Goal: Task Accomplishment & Management: Manage account settings

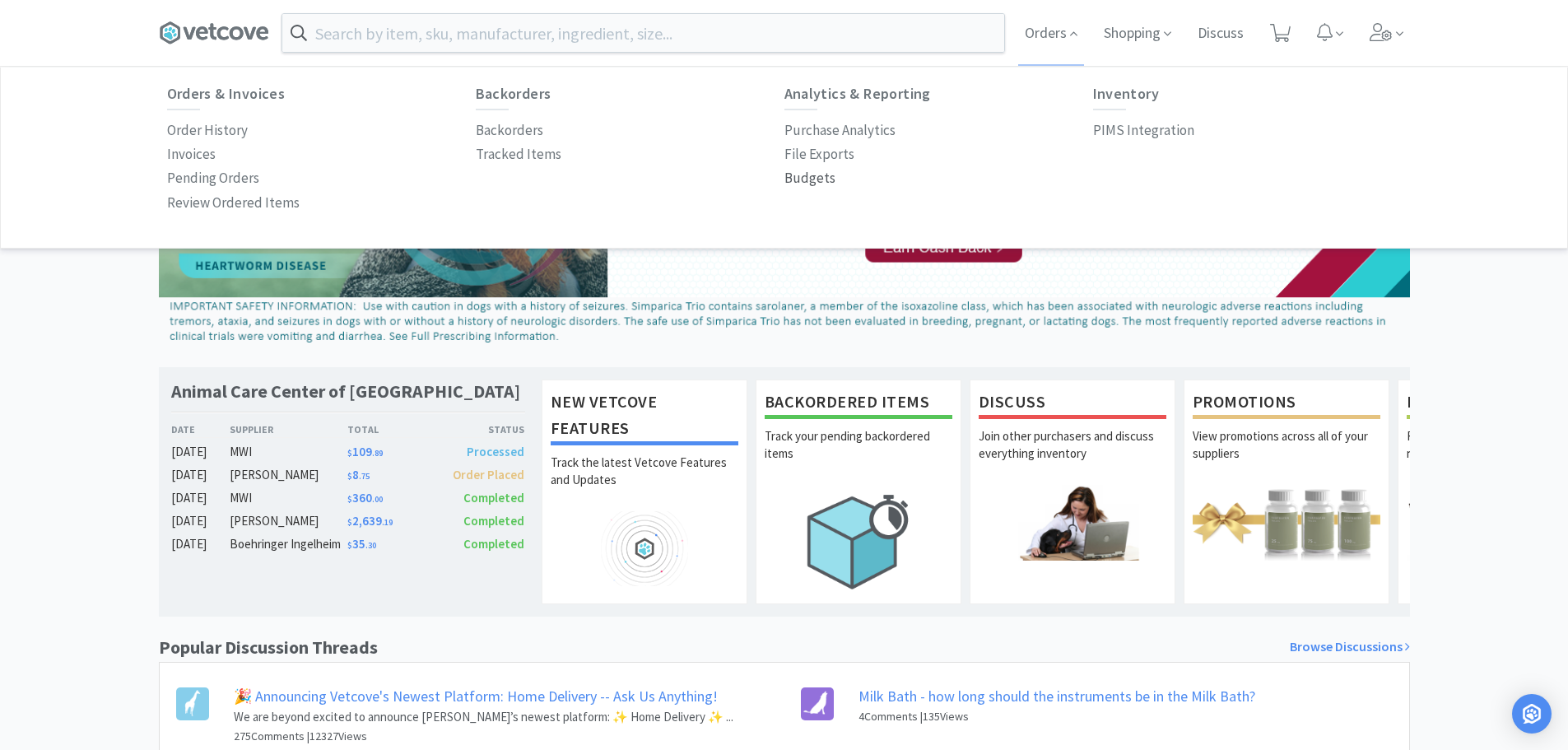
click at [804, 175] on p "Budgets" at bounding box center [809, 178] width 51 height 22
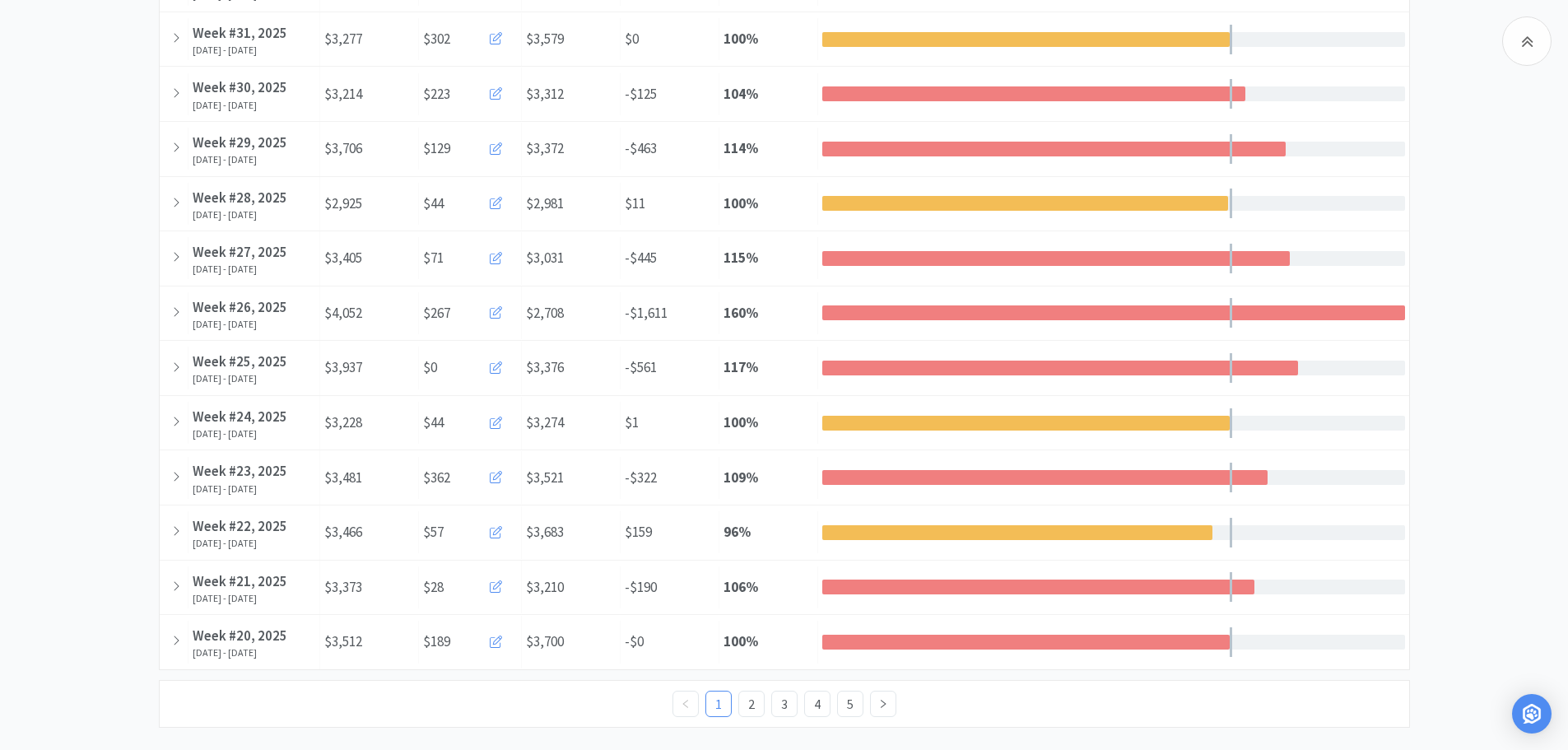
scroll to position [740, 0]
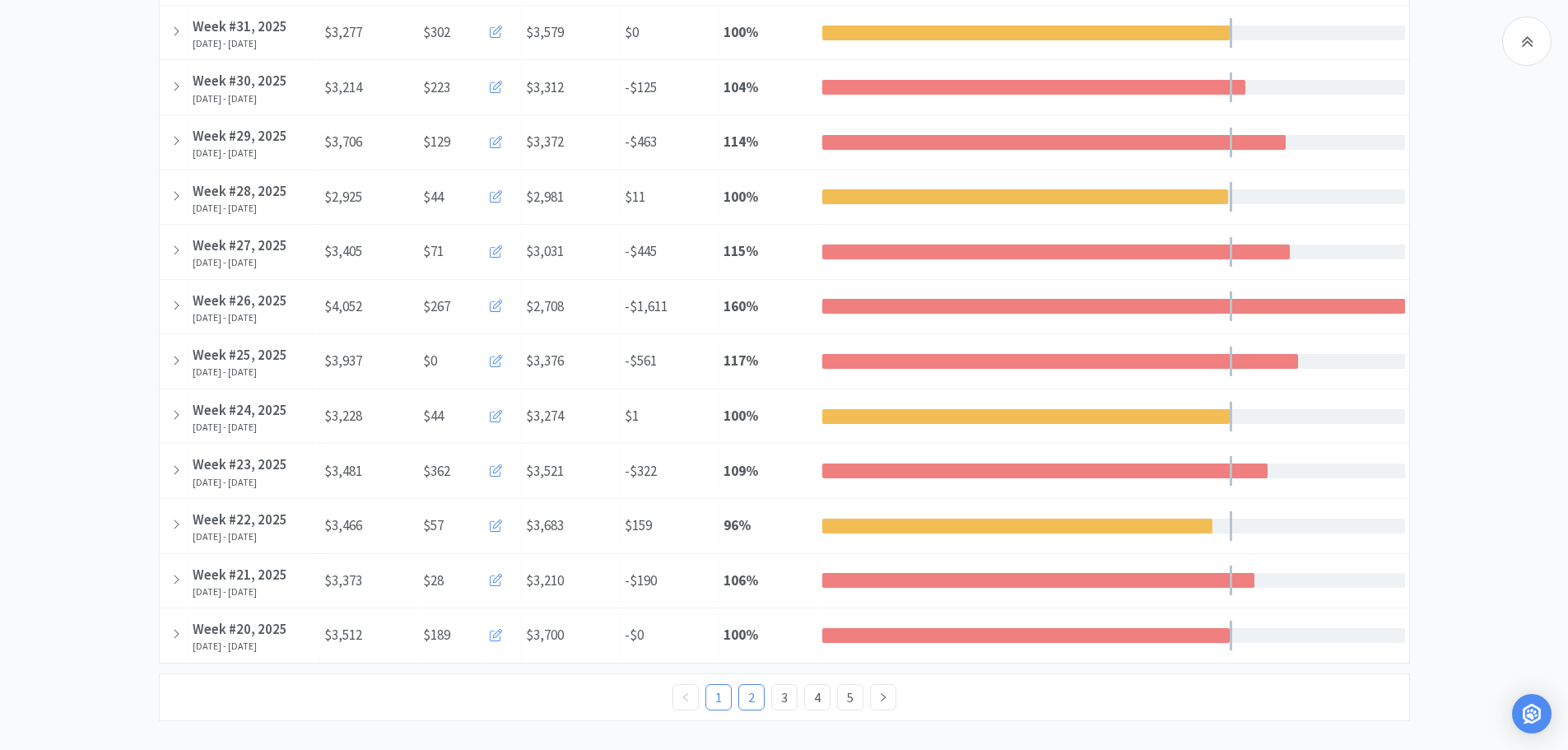
click at [753, 690] on link "2" at bounding box center [752, 697] width 25 height 25
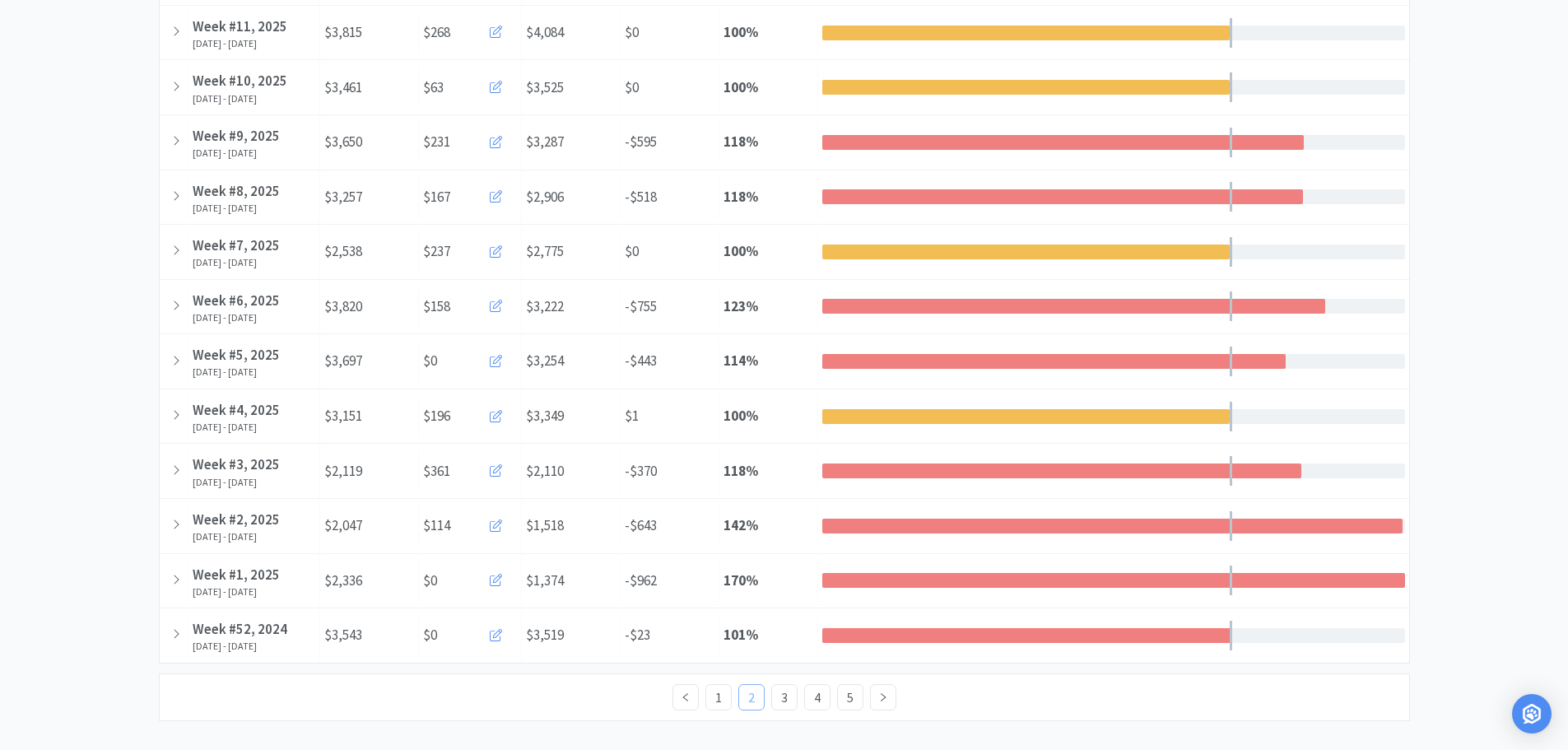
scroll to position [0, 0]
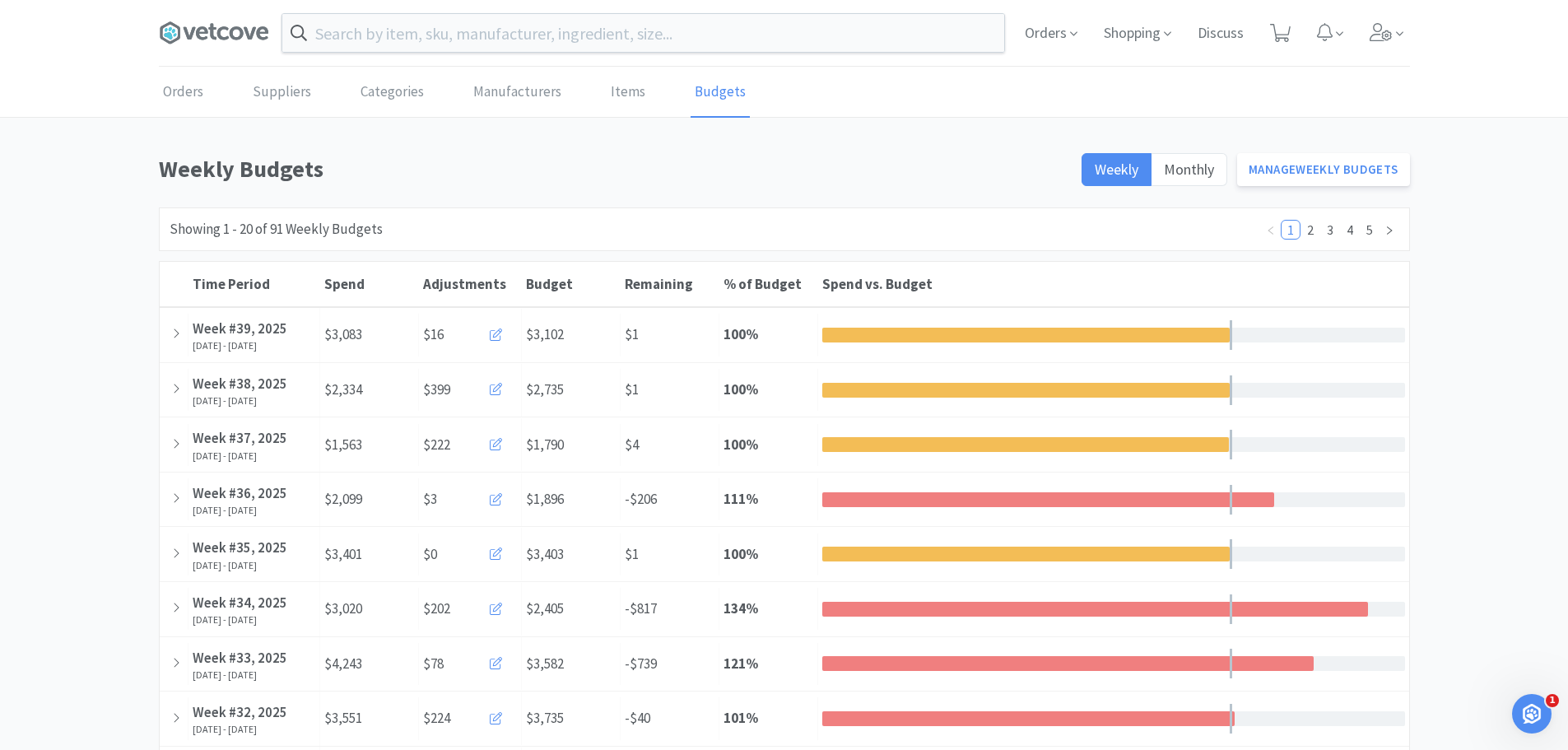
click at [212, 11] on span at bounding box center [220, 33] width 123 height 66
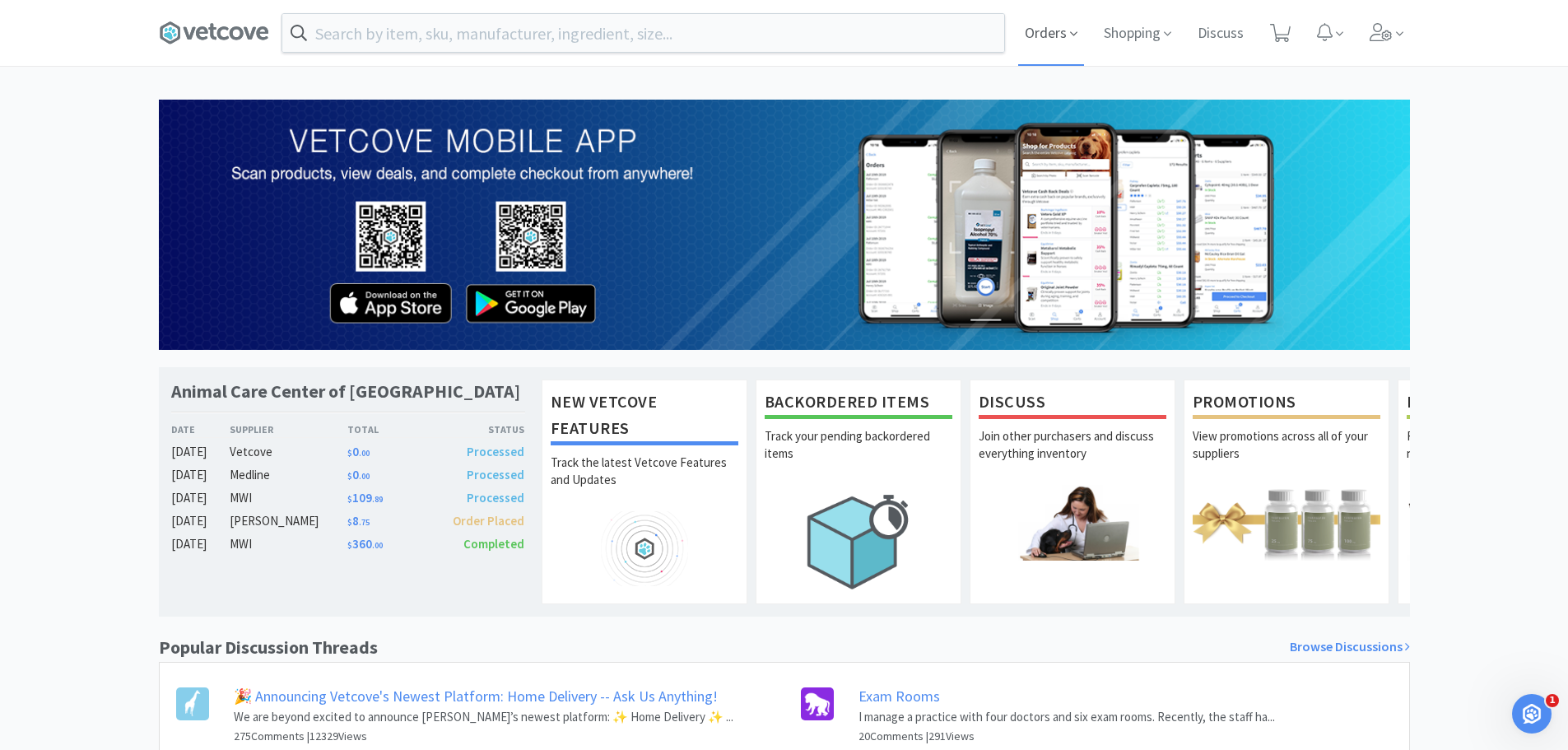
click at [1062, 23] on span "Orders" at bounding box center [1050, 33] width 66 height 66
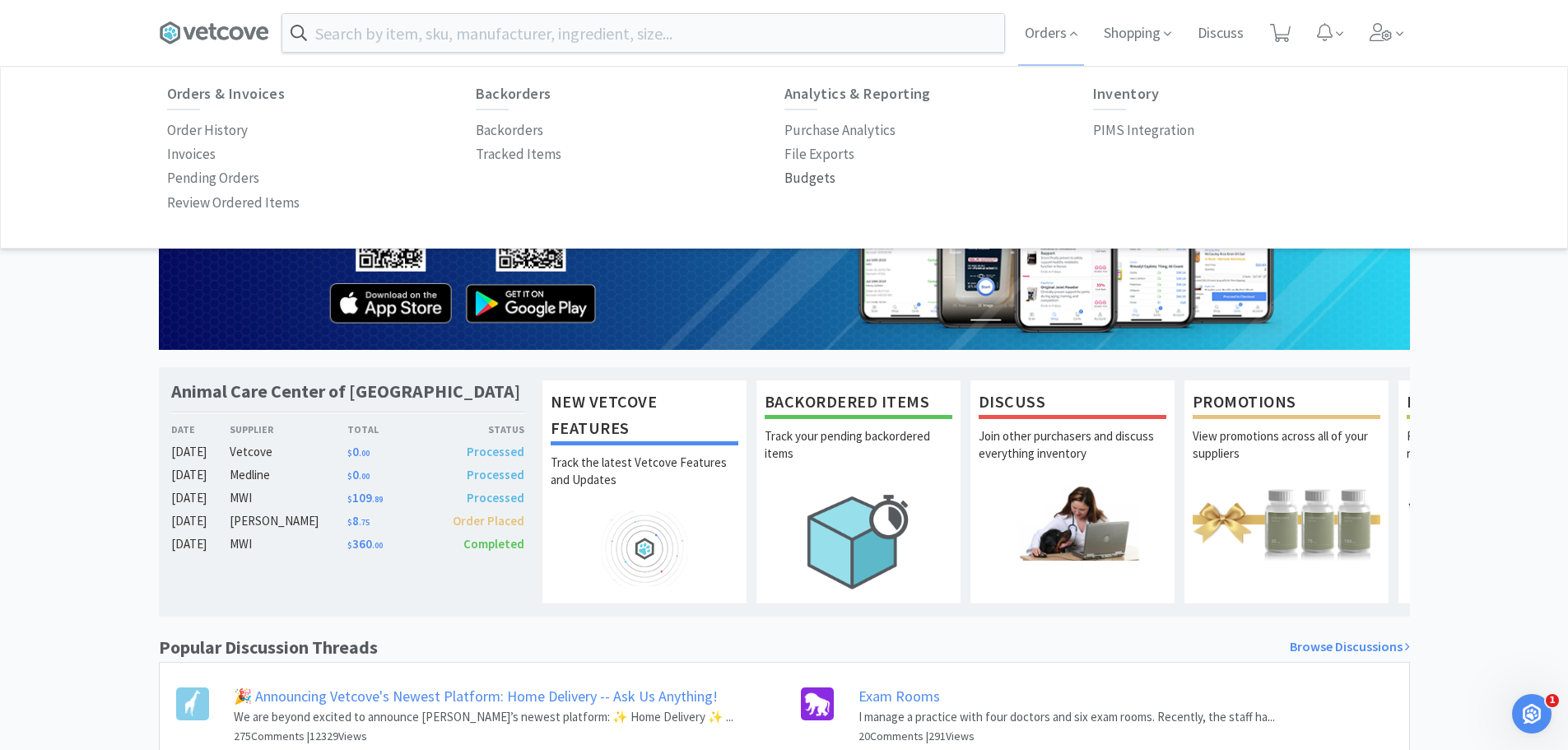
click at [828, 177] on p "Budgets" at bounding box center [809, 178] width 51 height 22
